Goal: Information Seeking & Learning: Learn about a topic

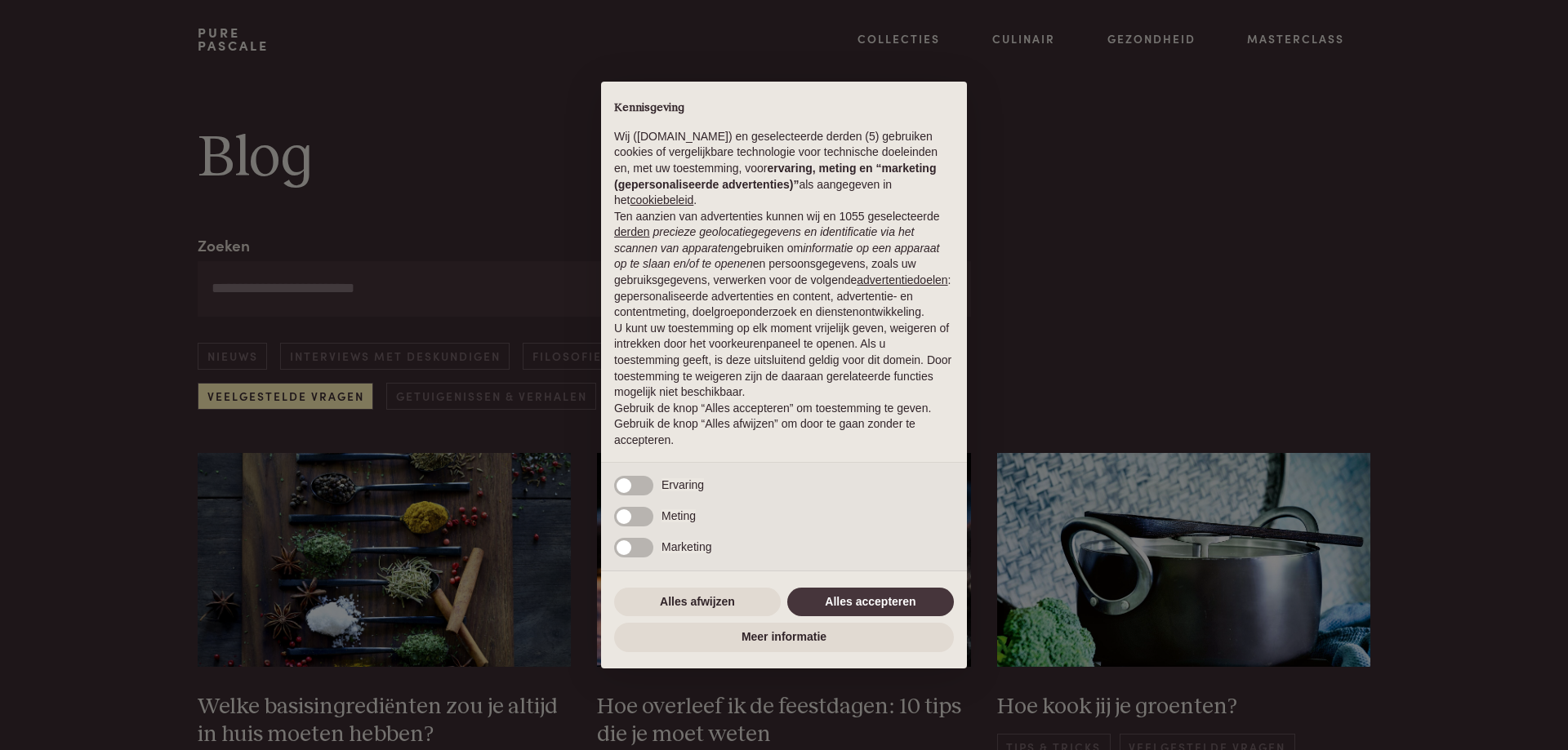
click at [396, 734] on div "× Kennisgeving Wij ([DOMAIN_NAME]) en geselecteerde derden (5) gebruiken cookie…" at bounding box center [784, 375] width 1568 height 750
click at [396, 733] on div "× Kennisgeving Wij ([DOMAIN_NAME]) en geselecteerde derden (5) gebruiken cookie…" at bounding box center [784, 375] width 1568 height 750
click at [291, 396] on div "× Kennisgeving Wij ([DOMAIN_NAME]) en geselecteerde derden (5) gebruiken cookie…" at bounding box center [784, 375] width 1568 height 750
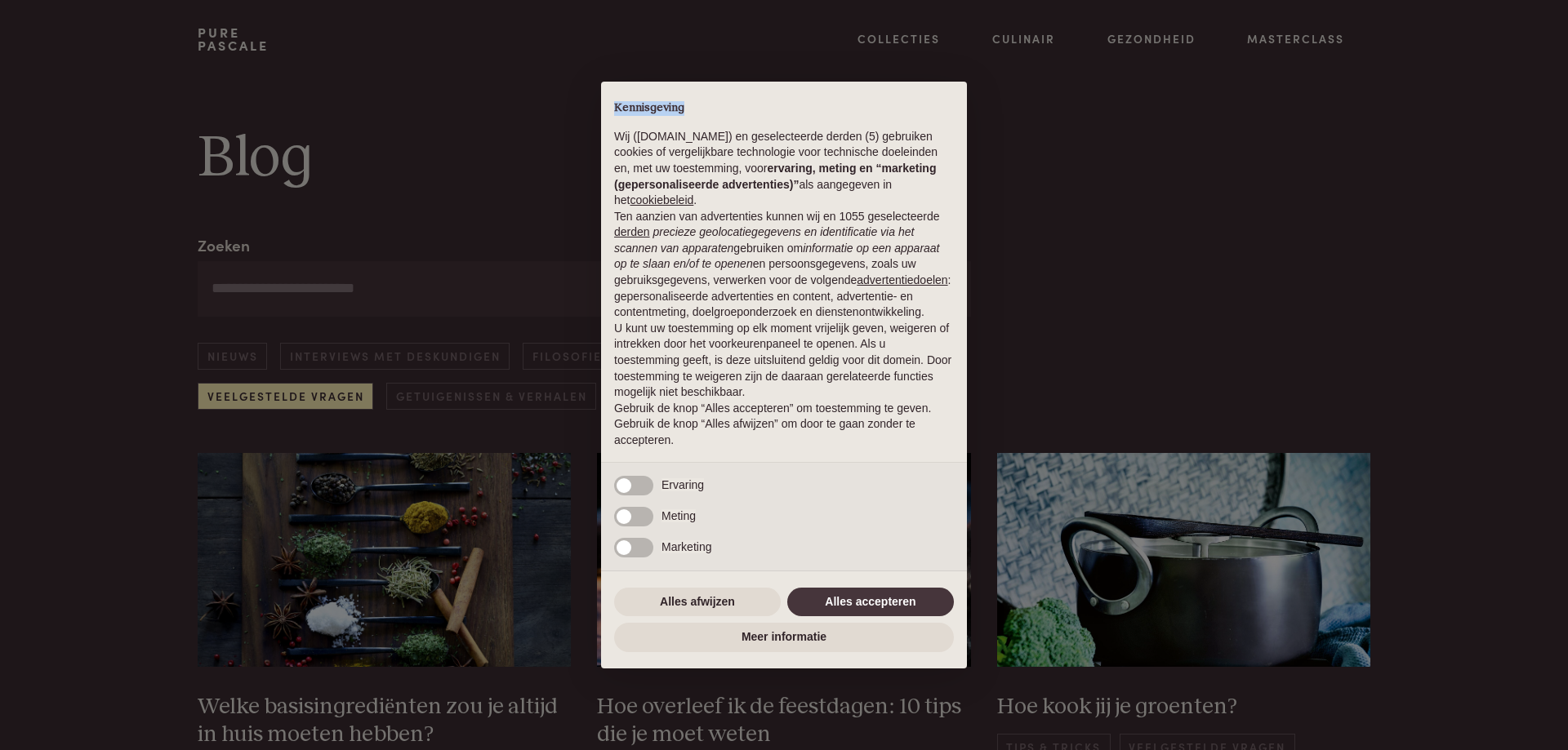
click at [291, 396] on div "× Kennisgeving Wij ([DOMAIN_NAME]) en geselecteerde derden (5) gebruiken cookie…" at bounding box center [784, 375] width 1568 height 750
click at [893, 40] on div "× Kennisgeving Wij ([DOMAIN_NAME]) en geselecteerde derden (5) gebruiken cookie…" at bounding box center [784, 375] width 1568 height 750
click at [1043, 40] on div "× Kennisgeving Wij ([DOMAIN_NAME]) en geselecteerde derden (5) gebruiken cookie…" at bounding box center [784, 375] width 1568 height 750
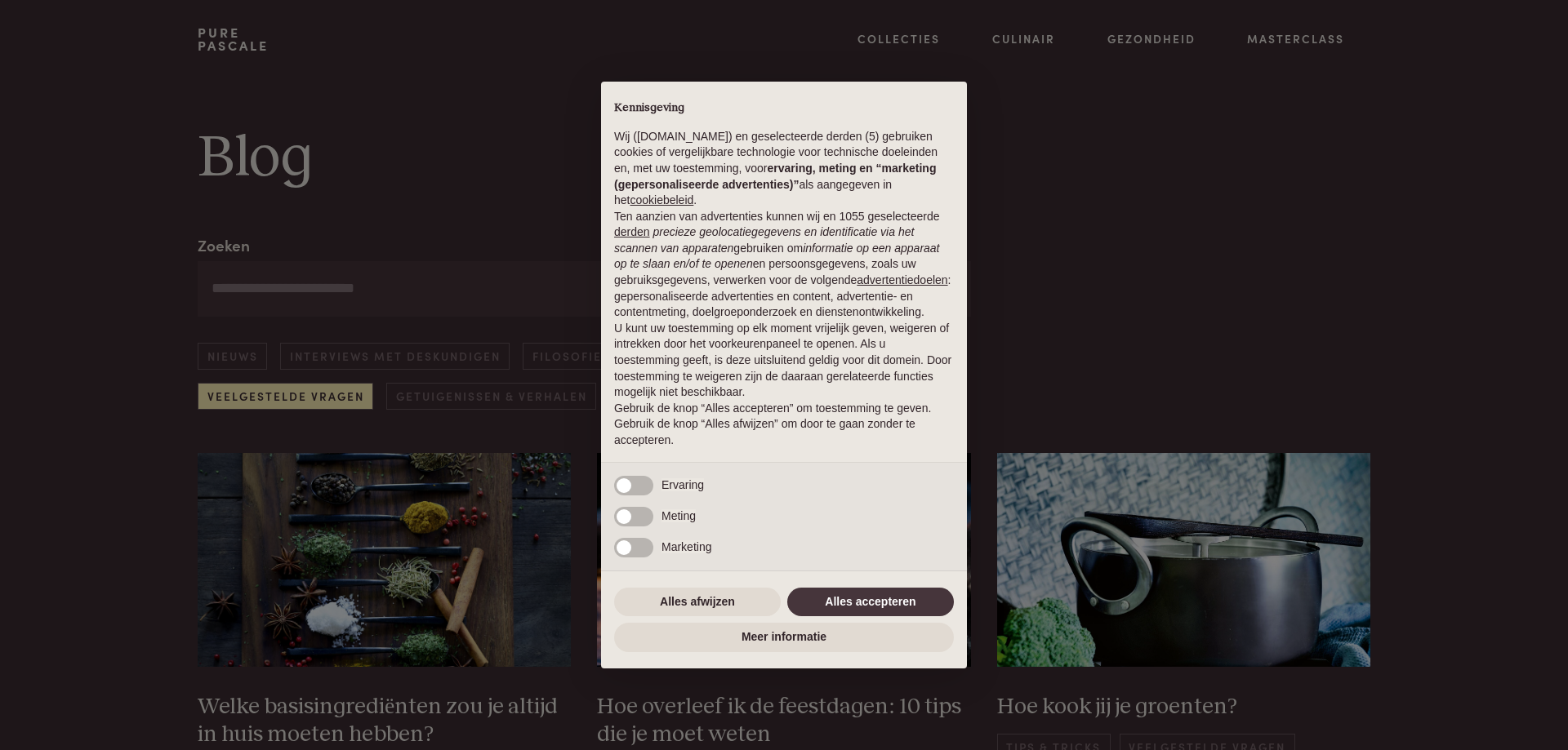
click at [1151, 38] on div "× Kennisgeving Wij ([DOMAIN_NAME]) en geselecteerde derden (5) gebruiken cookie…" at bounding box center [784, 375] width 1568 height 750
click at [1296, 37] on div "× Kennisgeving Wij ([DOMAIN_NAME]) en geselecteerde derden (5) gebruiken cookie…" at bounding box center [784, 375] width 1568 height 750
click at [1295, 37] on div "× Kennisgeving Wij ([DOMAIN_NAME]) en geselecteerde derden (5) gebruiken cookie…" at bounding box center [784, 375] width 1568 height 750
click at [1130, 709] on div "× Kennisgeving Wij ([DOMAIN_NAME]) en geselecteerde derden (5) gebruiken cookie…" at bounding box center [784, 375] width 1568 height 750
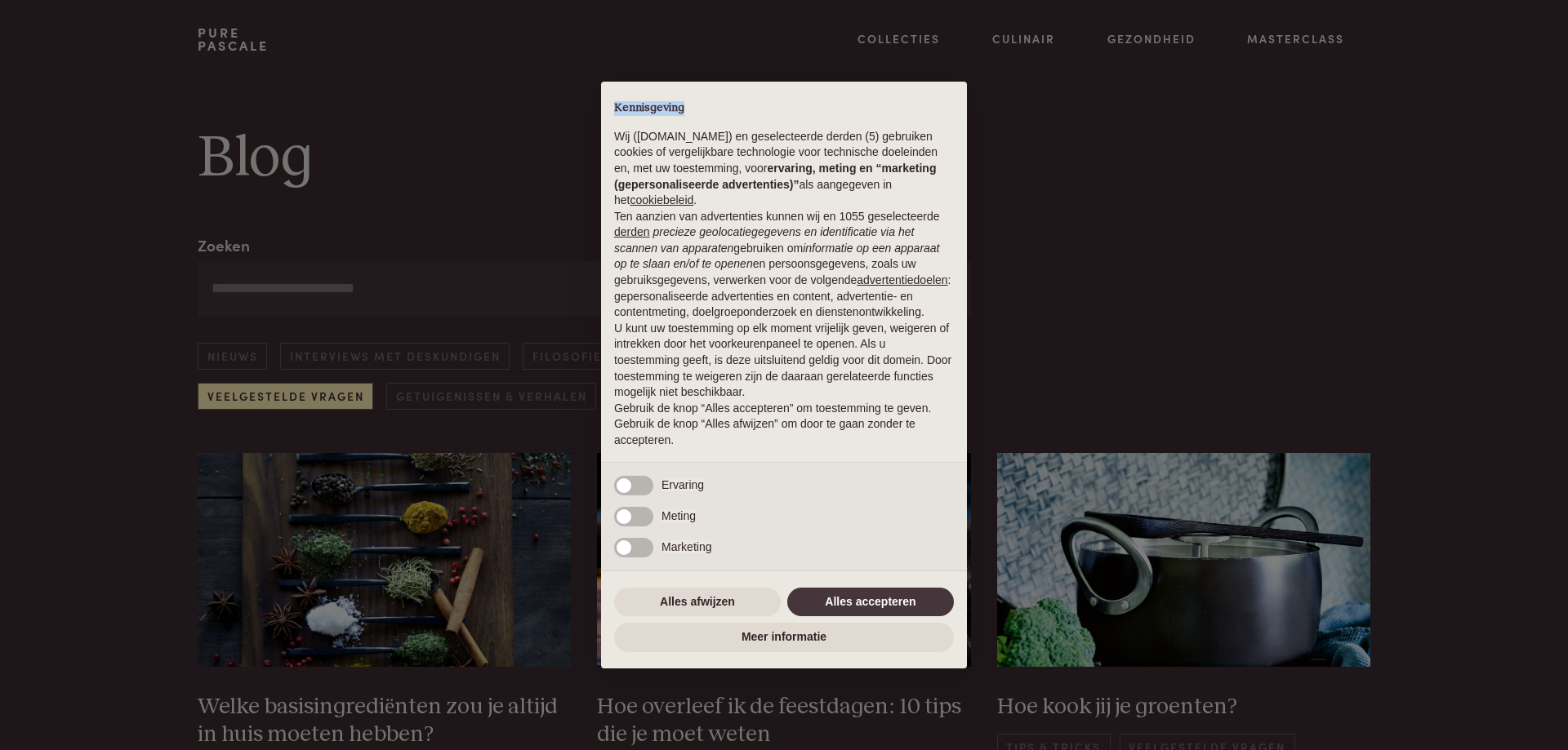
click at [1130, 709] on div "× Kennisgeving Wij ([DOMAIN_NAME]) en geselecteerde derden (5) gebruiken cookie…" at bounding box center [784, 375] width 1568 height 750
click at [711, 708] on div "× Kennisgeving Wij ([DOMAIN_NAME]) en geselecteerde derden (5) gebruiken cookie…" at bounding box center [784, 375] width 1568 height 750
click at [873, 603] on button "Alles accepteren" at bounding box center [870, 603] width 167 height 29
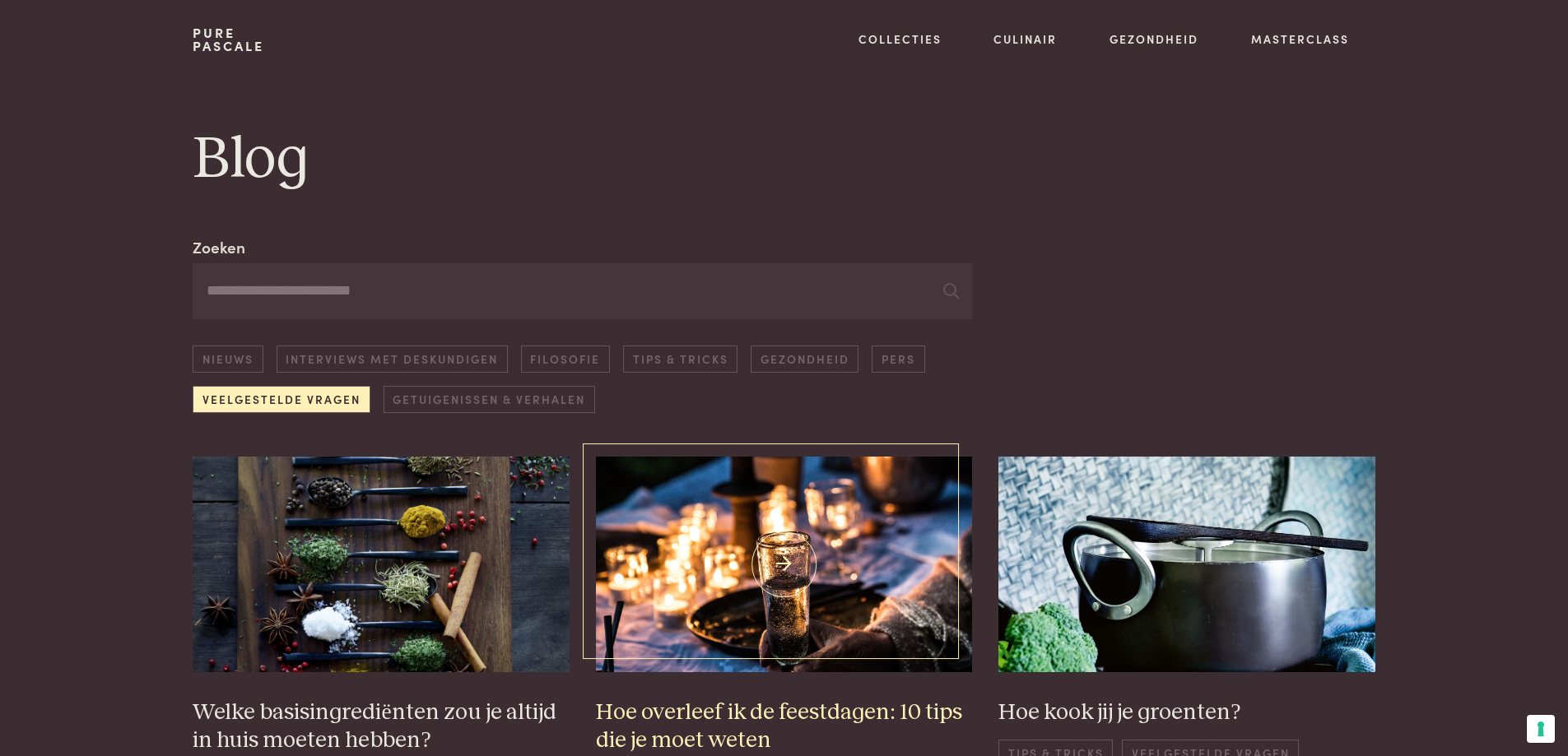
click at [680, 712] on h3 "Hoe overleef ik de feestdagen: 10 tips die je moet weten" at bounding box center [784, 726] width 377 height 57
